Goal: Manage account settings

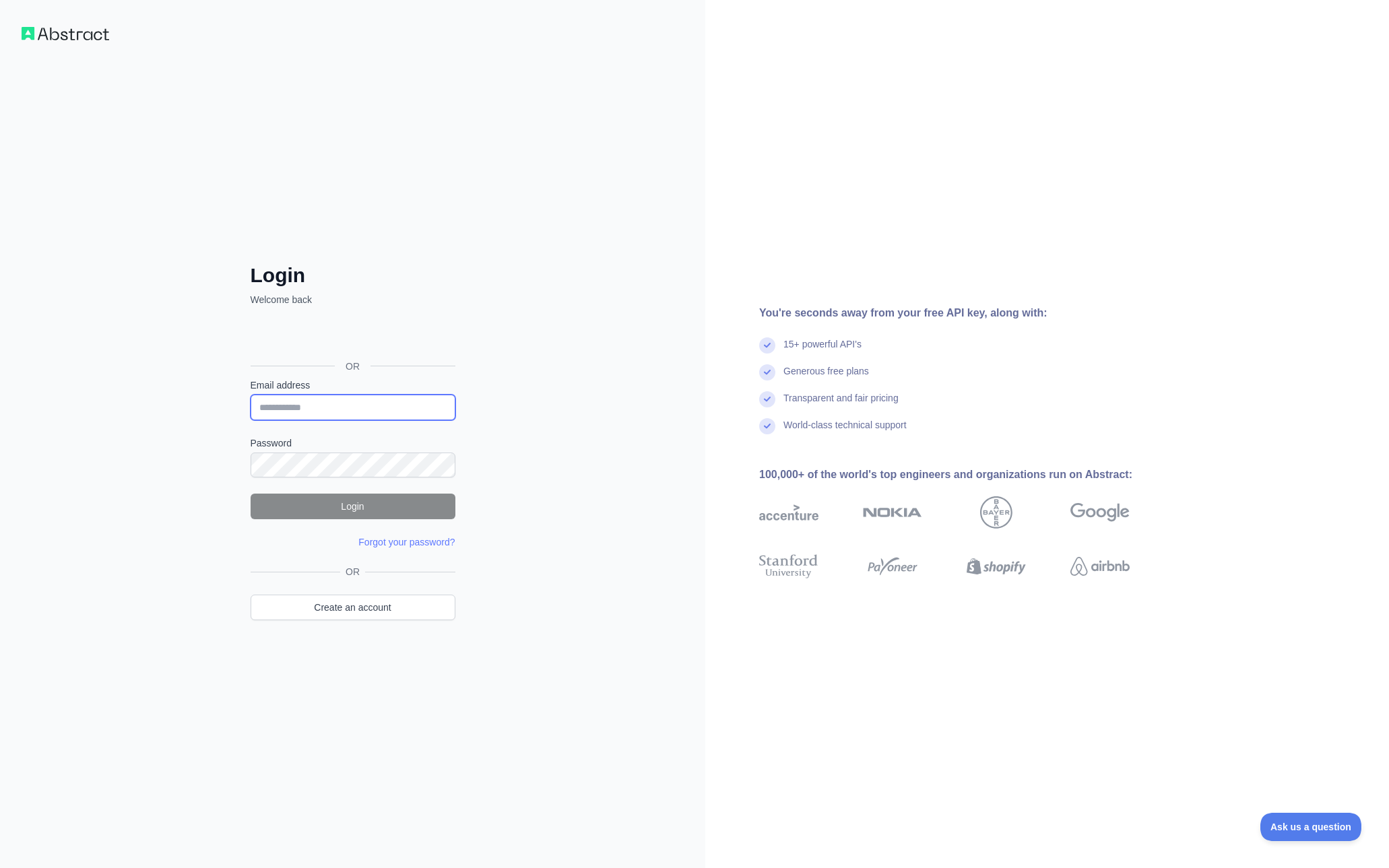
type input "**********"
click at [344, 506] on button "Login" at bounding box center [353, 507] width 205 height 26
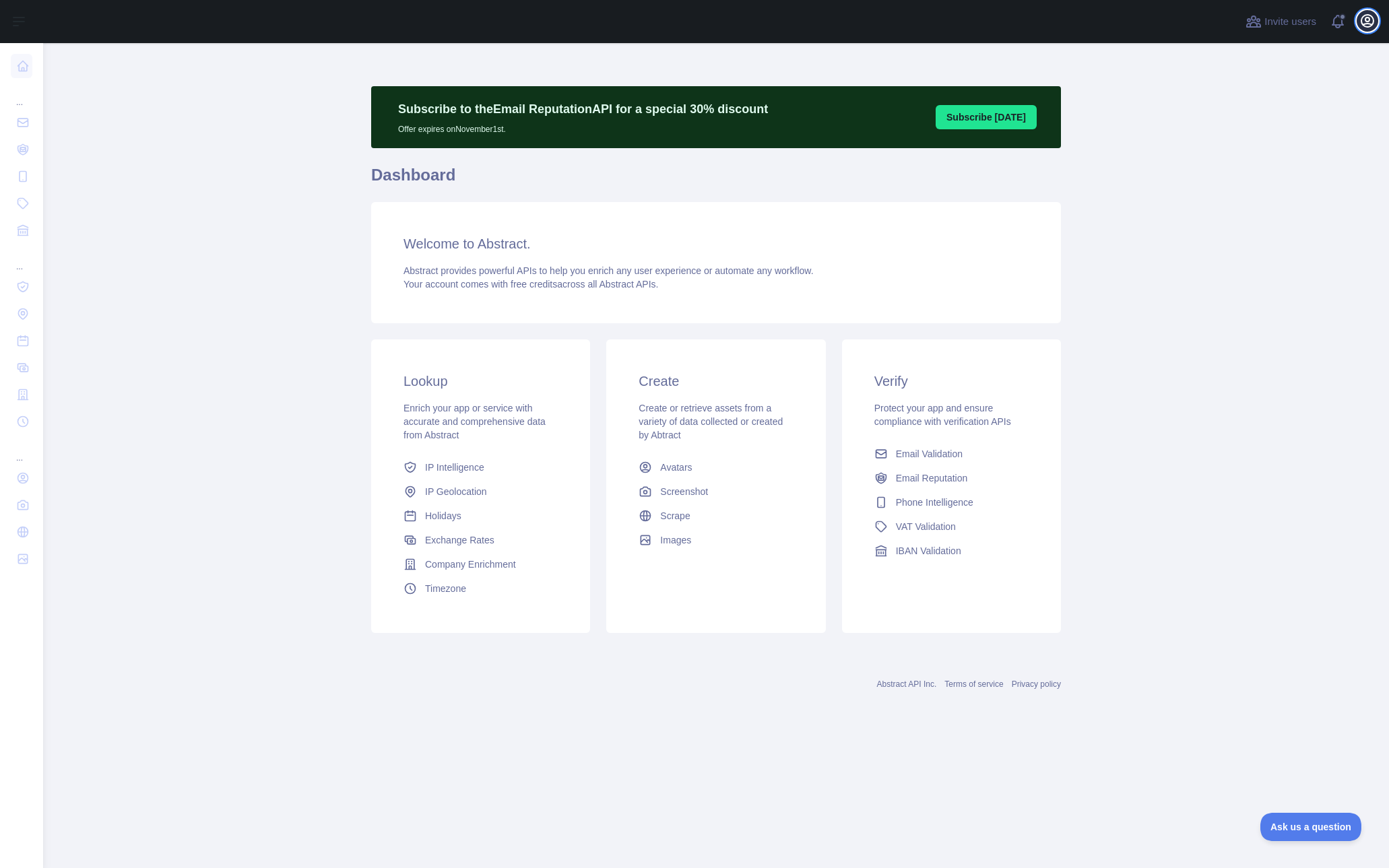
click at [1365, 21] on icon "button" at bounding box center [1367, 21] width 12 height 12
click at [1255, 144] on button "Billing" at bounding box center [1302, 147] width 151 height 25
